Goal: Information Seeking & Learning: Check status

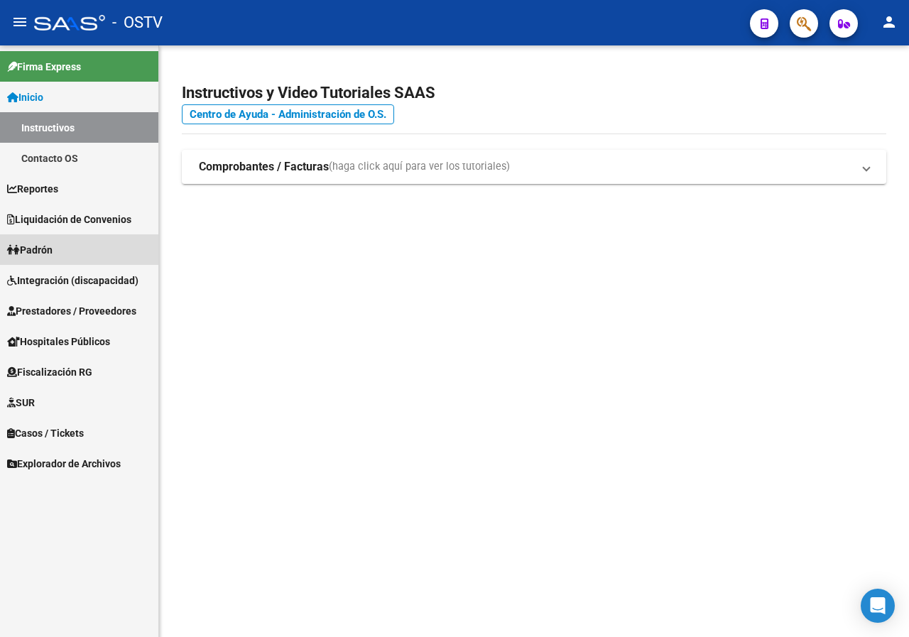
click at [53, 255] on span "Padrón" at bounding box center [29, 250] width 45 height 16
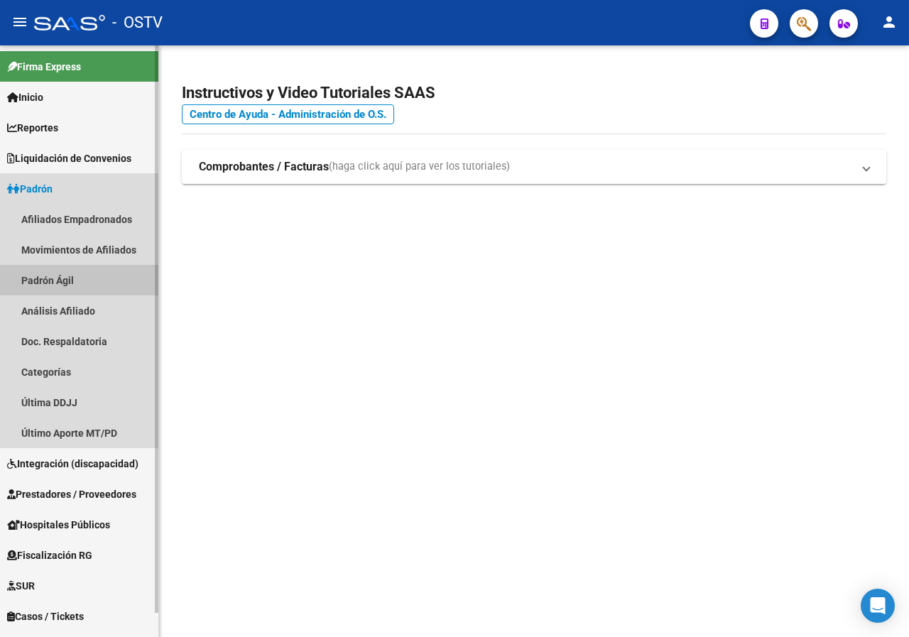
click at [74, 281] on link "Padrón Ágil" at bounding box center [79, 280] width 158 height 31
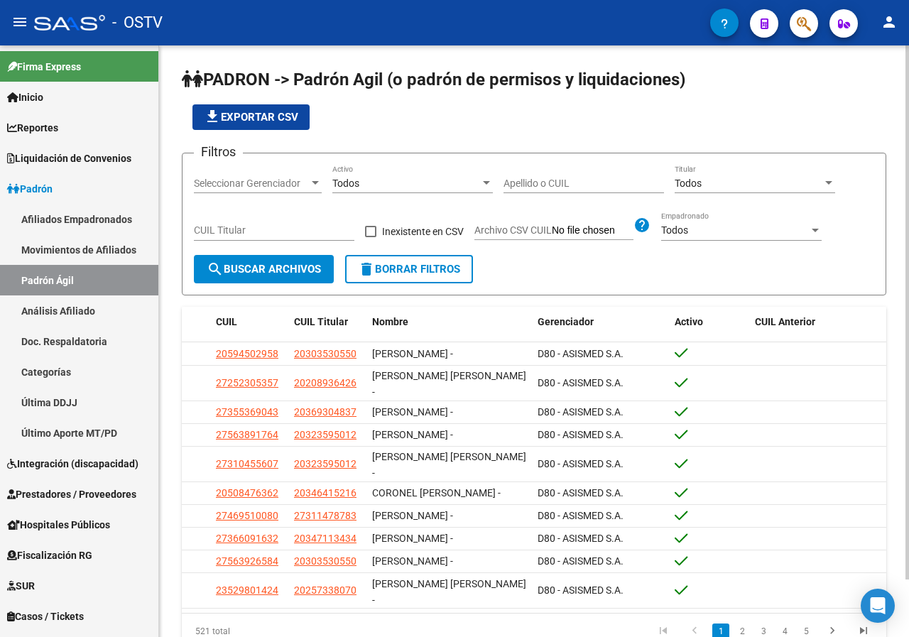
click at [554, 179] on input "Apellido o CUIL" at bounding box center [583, 183] width 160 height 12
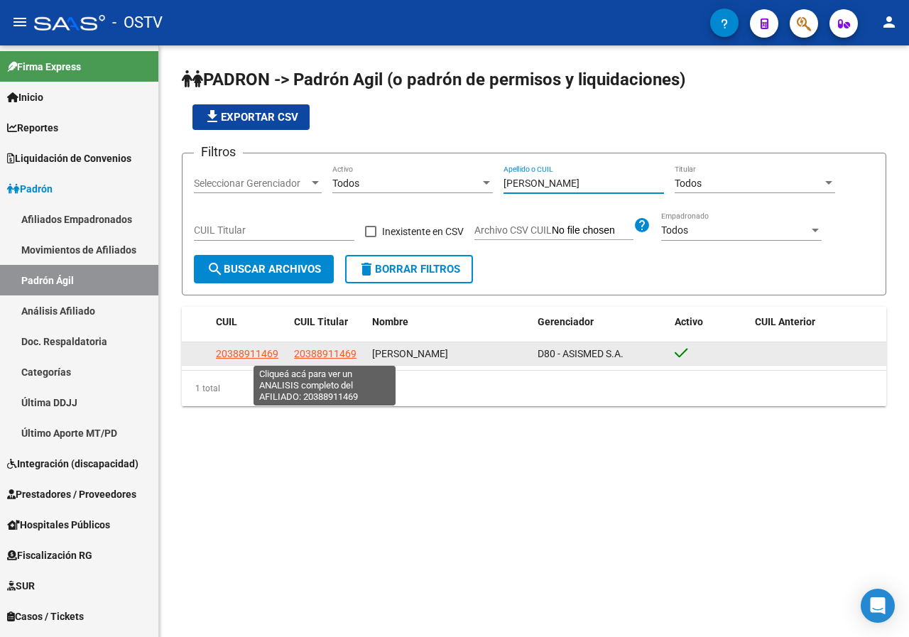
type input "[PERSON_NAME]"
click at [342, 351] on span "20388911469" at bounding box center [325, 353] width 62 height 11
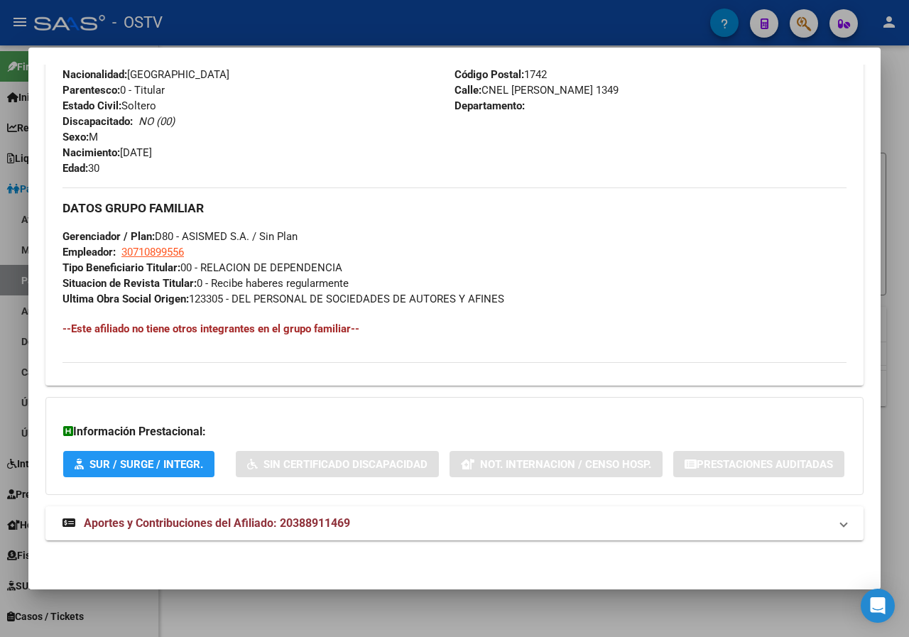
scroll to position [632, 0]
click at [217, 525] on span "Aportes y Contribuciones del Afiliado: 20388911469" at bounding box center [217, 522] width 266 height 13
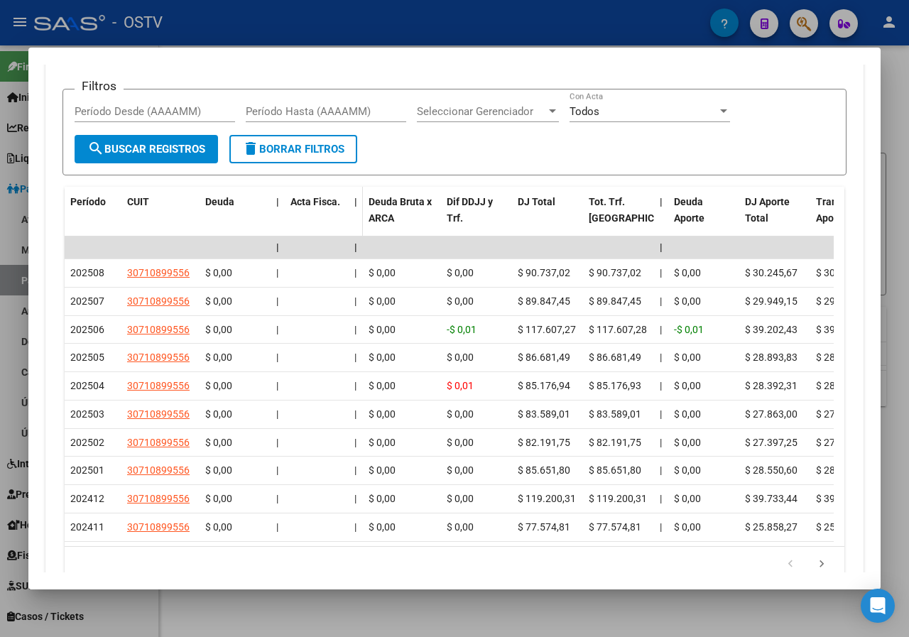
scroll to position [1176, 0]
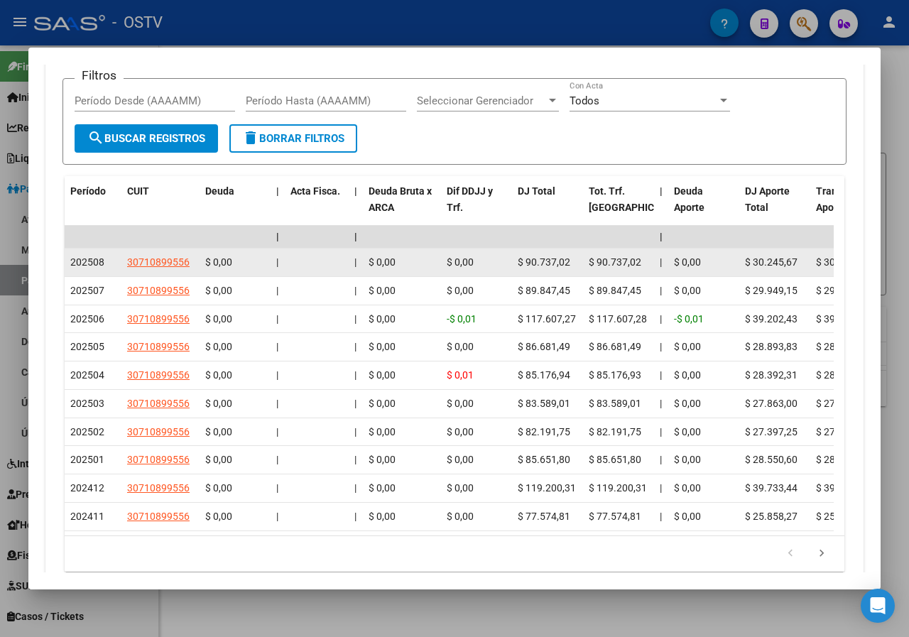
drag, startPoint x: 517, startPoint y: 335, endPoint x: 576, endPoint y: 339, distance: 59.0
click at [576, 276] on datatable-body-cell "$ 90.737,02" at bounding box center [547, 262] width 71 height 28
copy span "$ 90.737,02"
